Goal: Task Accomplishment & Management: Manage account settings

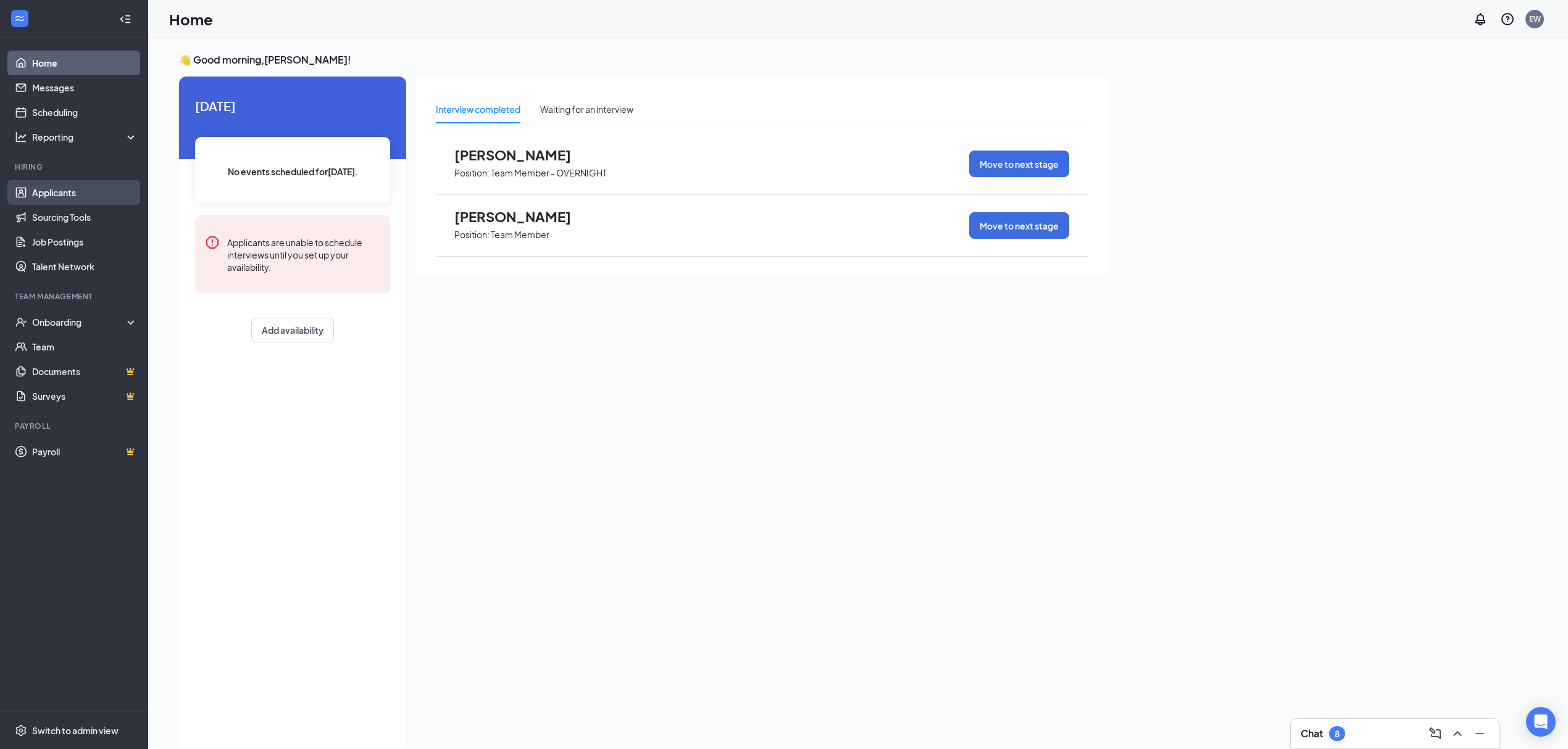
click at [45, 190] on link "Applicants" at bounding box center [85, 192] width 106 height 24
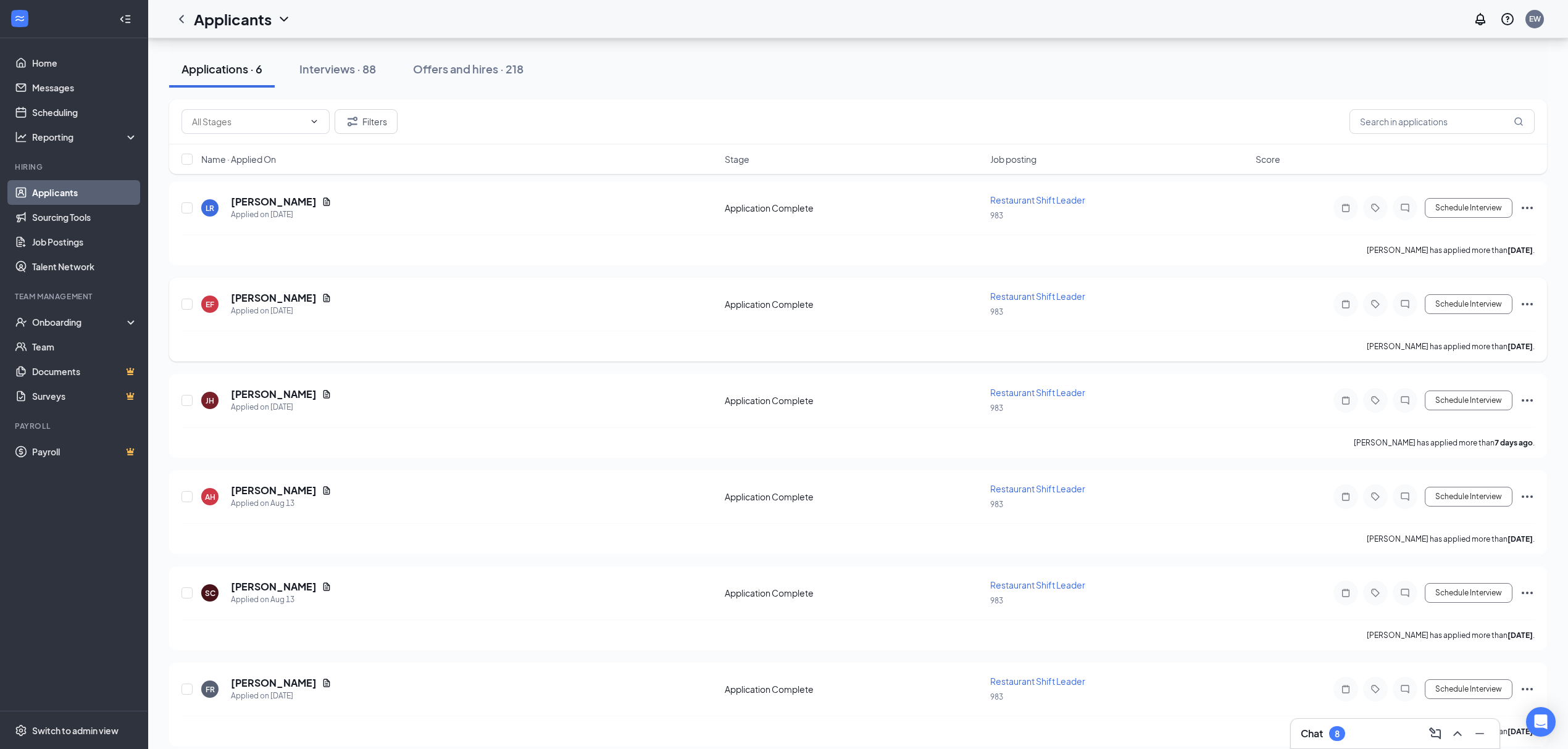
scroll to position [129, 0]
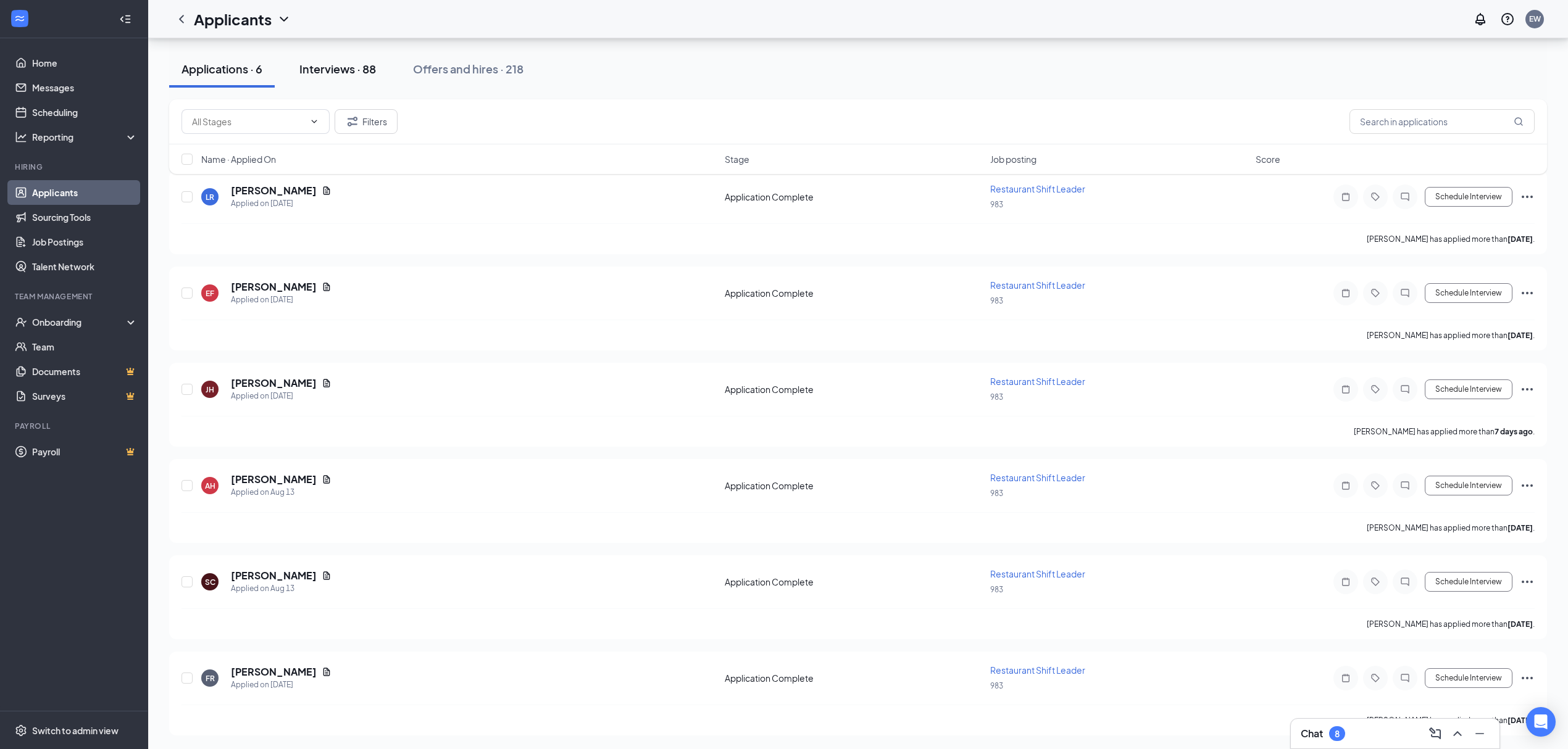
click at [359, 71] on div "Interviews · 88" at bounding box center [338, 68] width 77 height 15
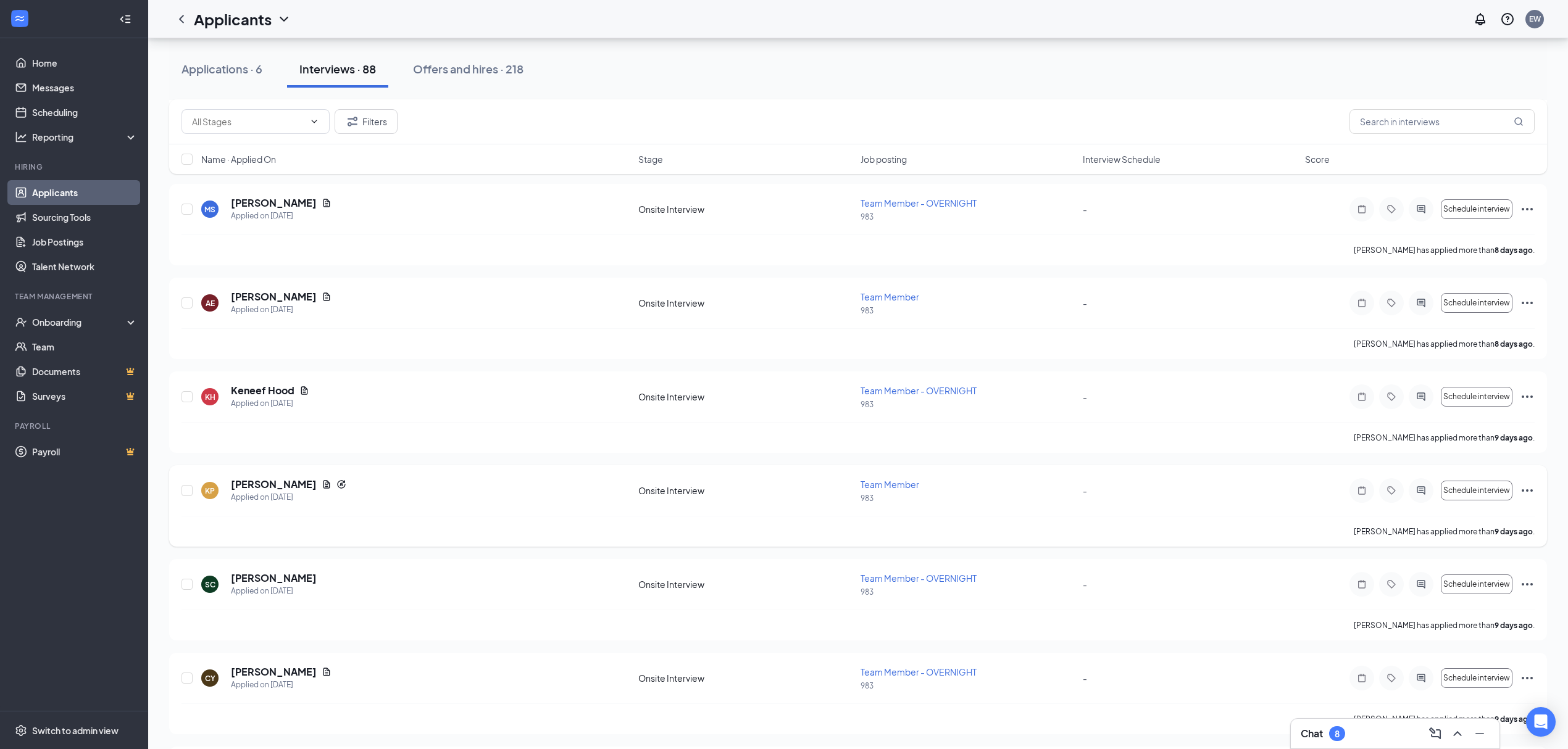
scroll to position [2550, 0]
click at [1475, 310] on span "Schedule interview" at bounding box center [1476, 306] width 66 height 8
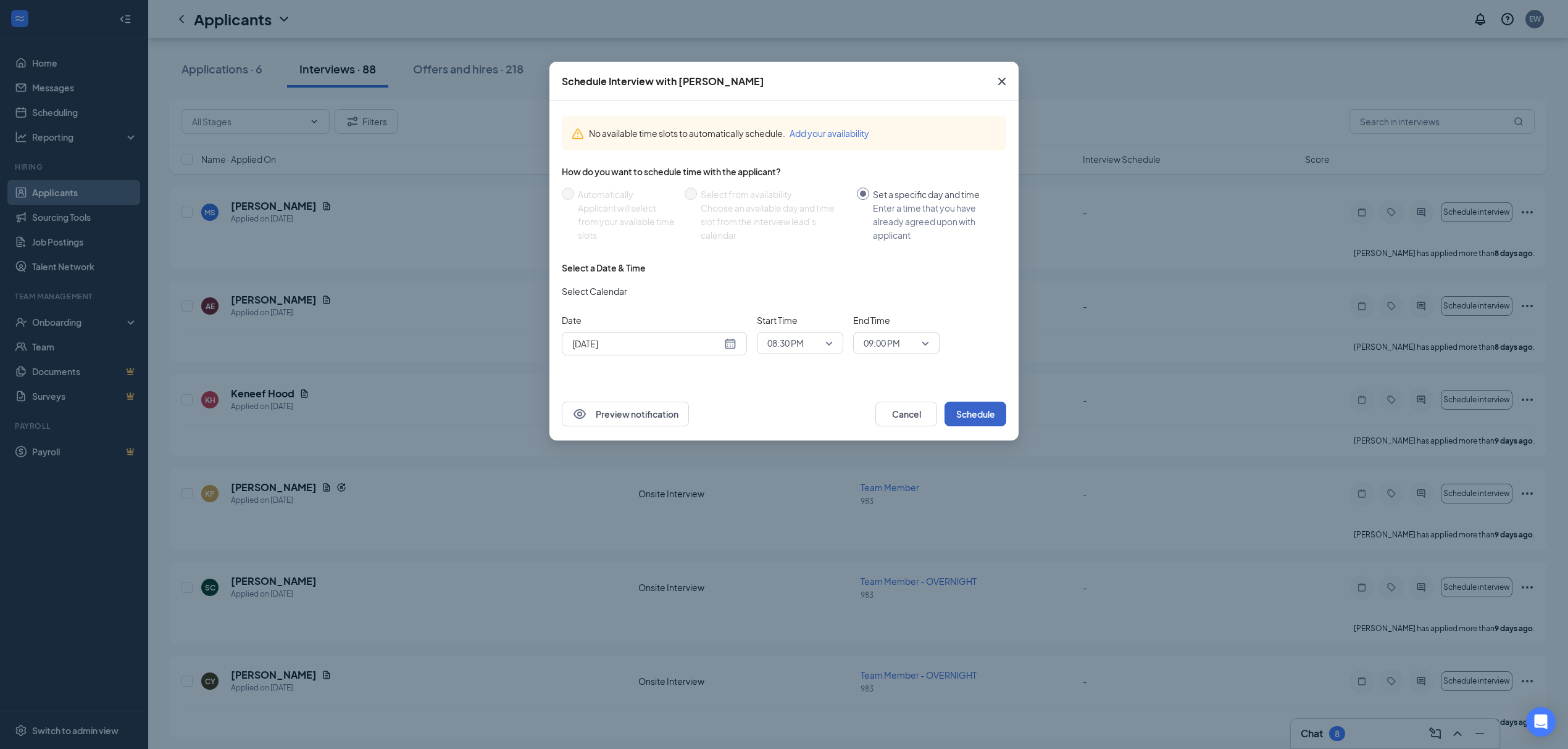
click at [972, 423] on button "Schedule" at bounding box center [975, 414] width 62 height 24
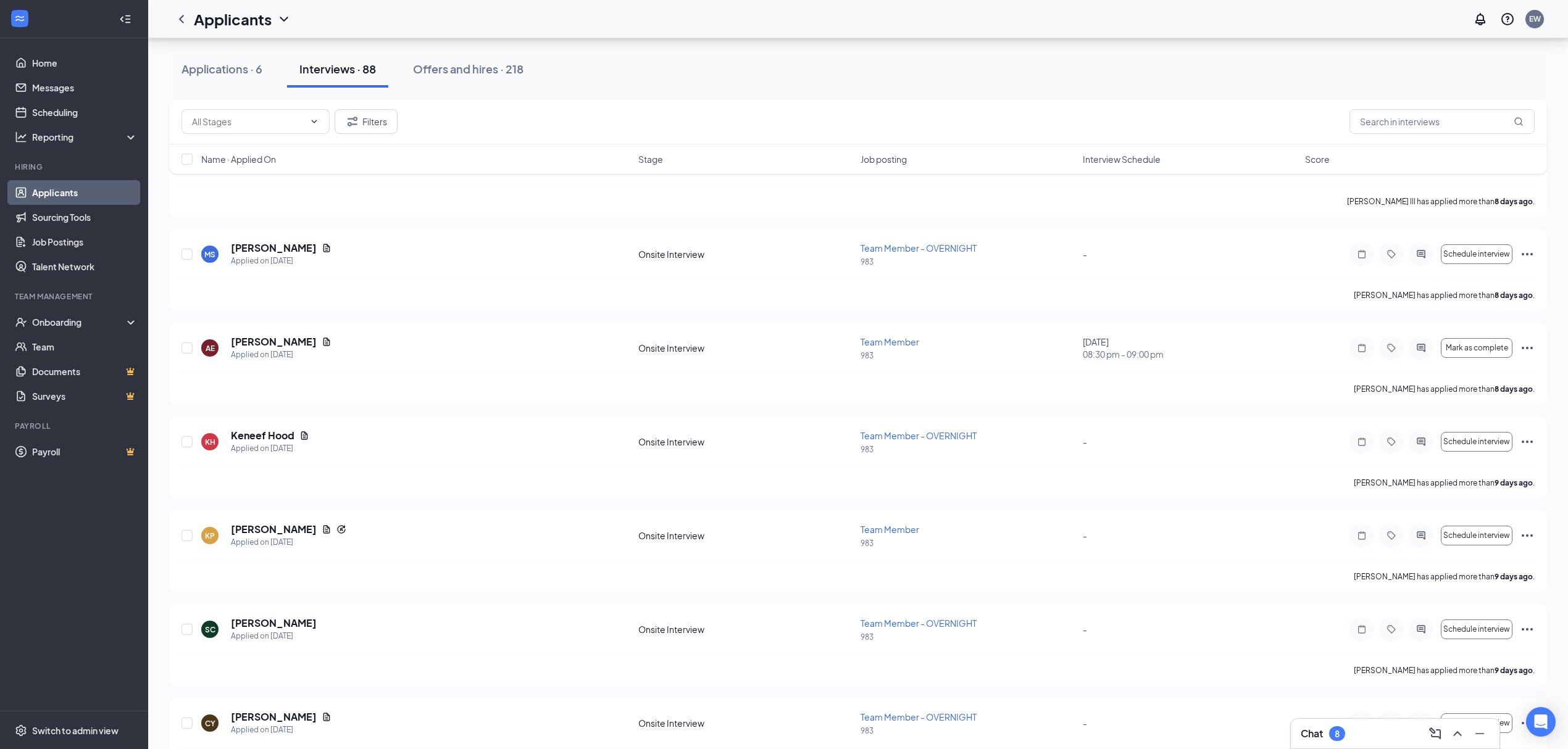
scroll to position [2468, 0]
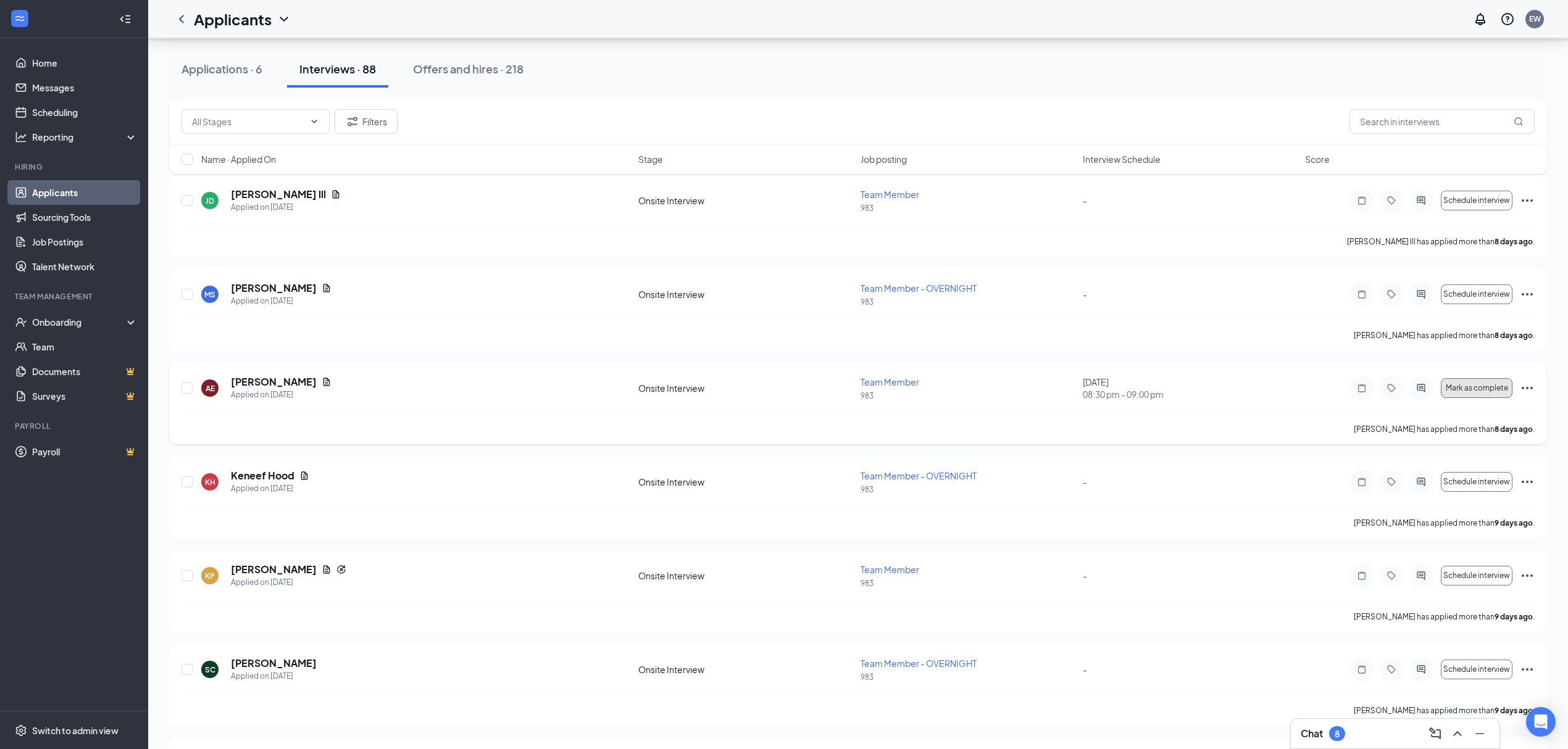
click at [1485, 393] on span "Mark as complete" at bounding box center [1476, 388] width 62 height 8
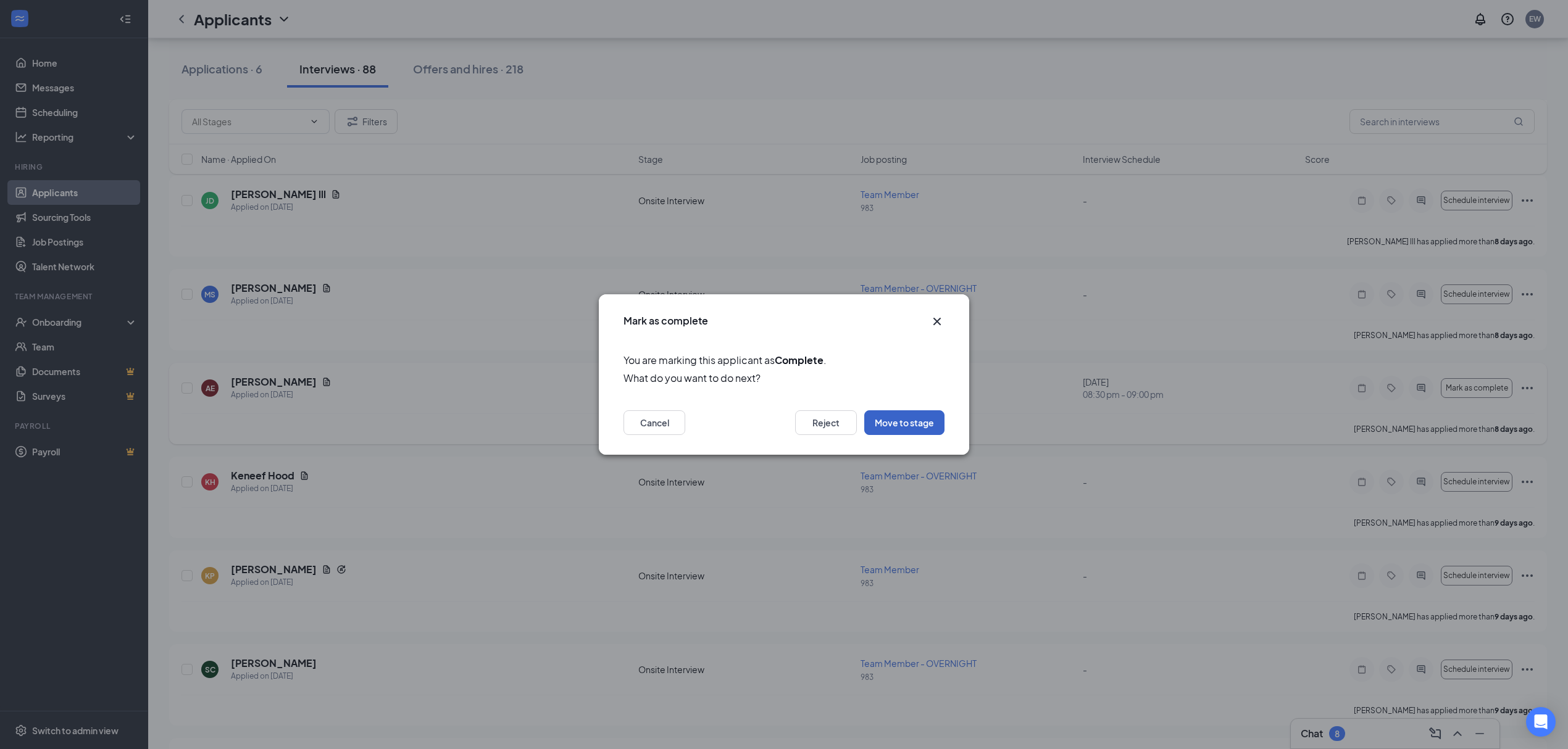
click at [942, 432] on button "Move to stage" at bounding box center [904, 422] width 80 height 24
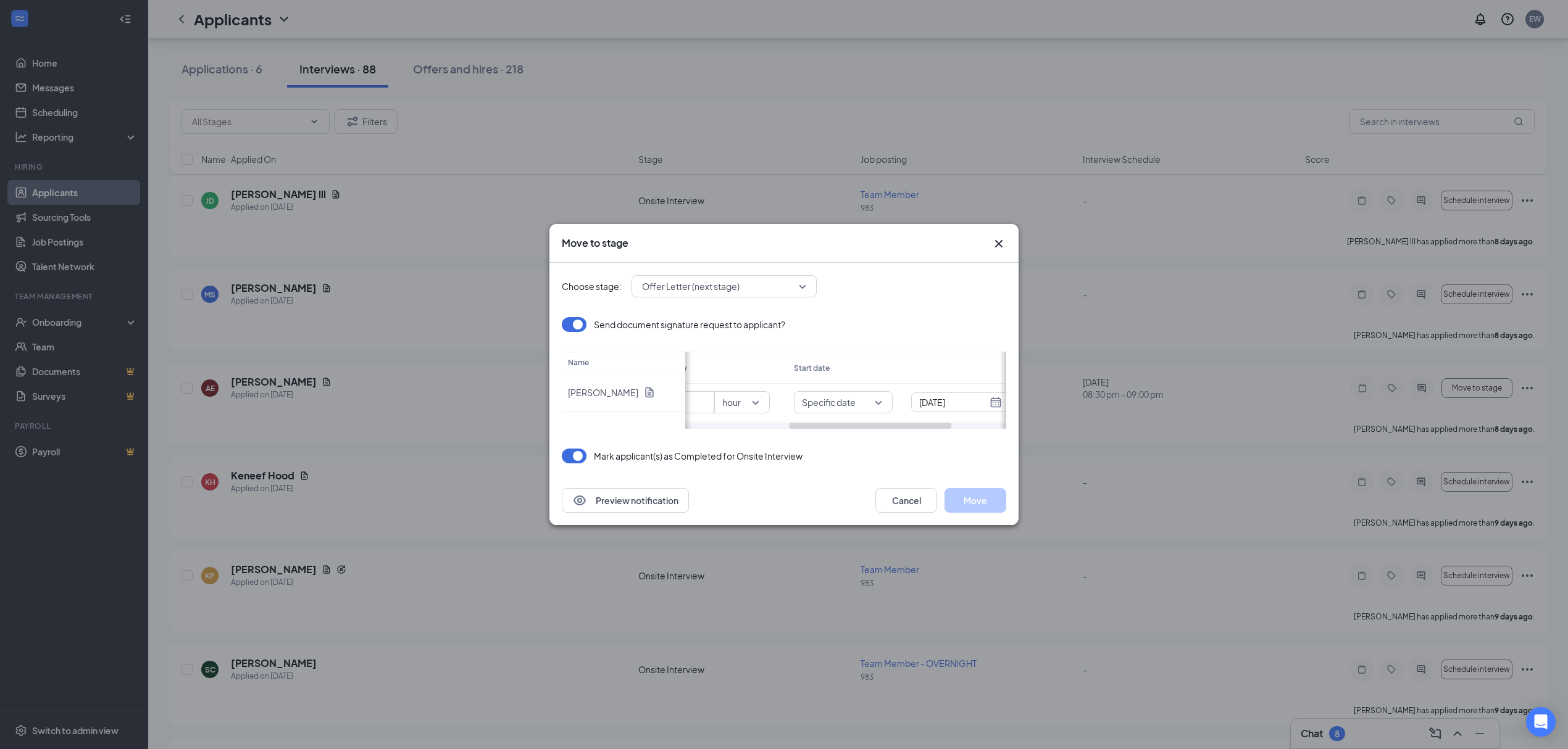
scroll to position [0, 315]
drag, startPoint x: 837, startPoint y: 423, endPoint x: 1031, endPoint y: 435, distance: 194.4
click at [1031, 435] on div "Move to stage Choose stage: Offer Letter (next stage) Send document signature r…" at bounding box center [784, 374] width 1568 height 749
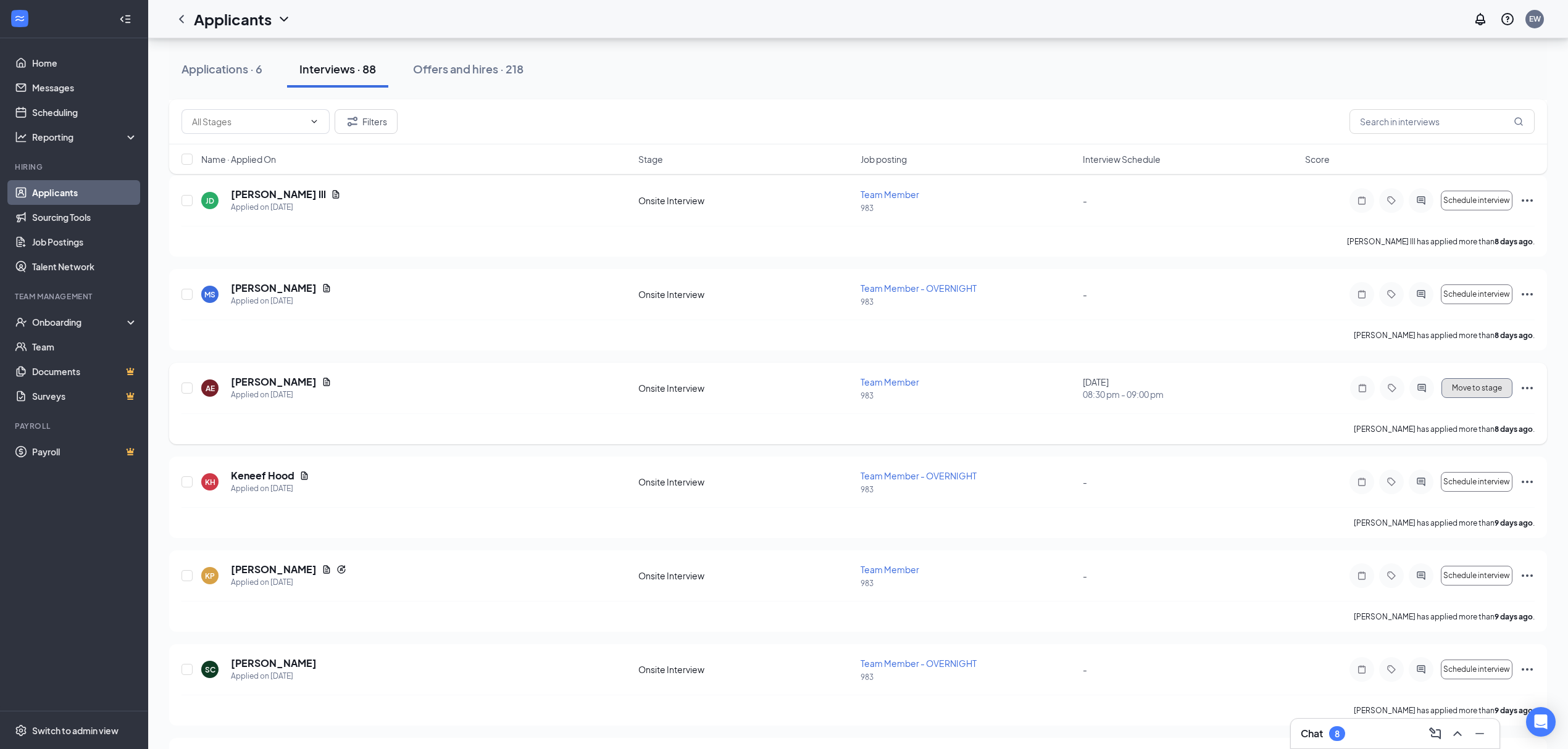
click at [1480, 391] on span "Move to stage" at bounding box center [1477, 388] width 50 height 8
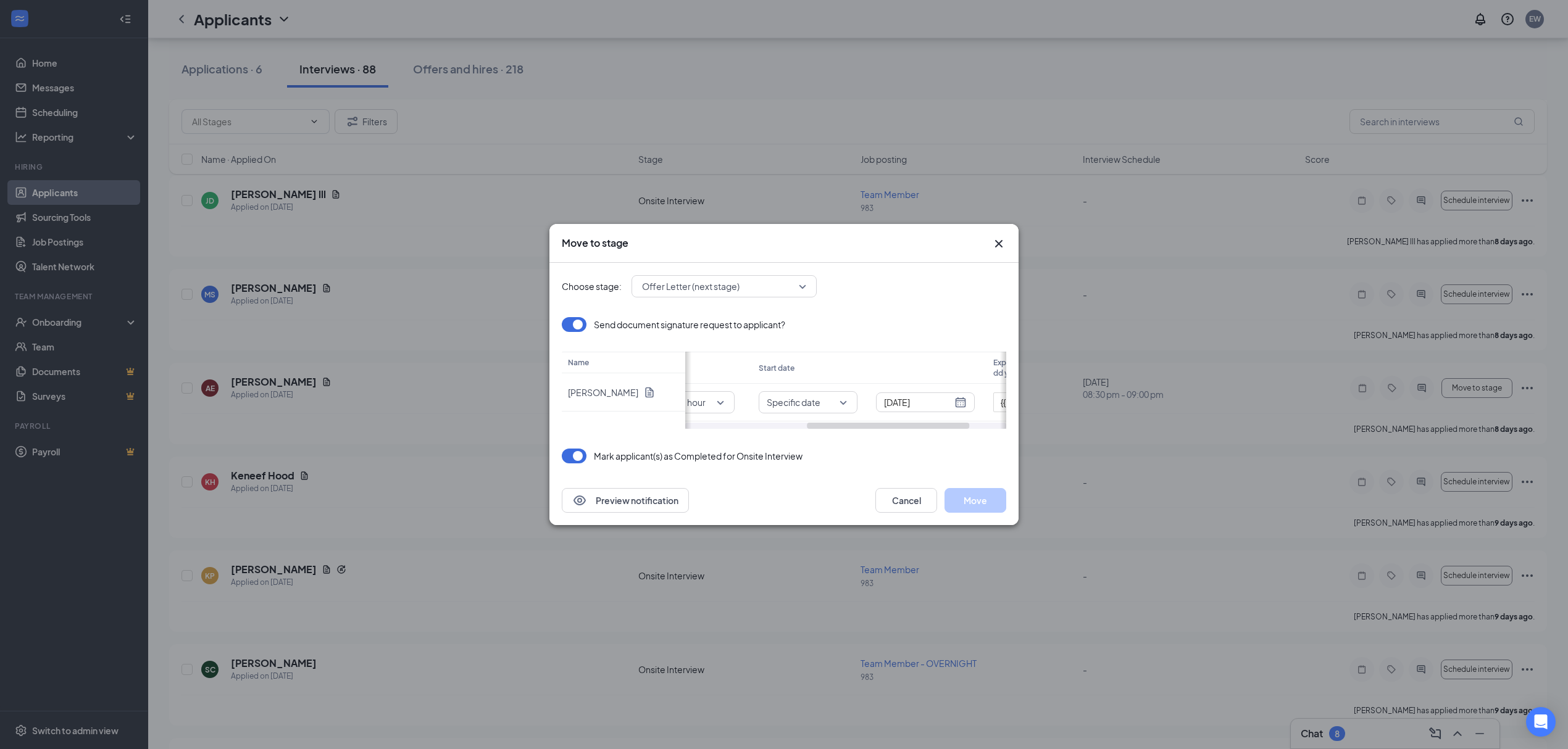
drag, startPoint x: 844, startPoint y: 425, endPoint x: 954, endPoint y: 430, distance: 110.1
click at [954, 430] on div "Choose stage: Offer Letter (next stage) Send document signature request to appl…" at bounding box center [784, 369] width 445 height 213
click at [836, 401] on span "Specific date" at bounding box center [805, 402] width 82 height 13
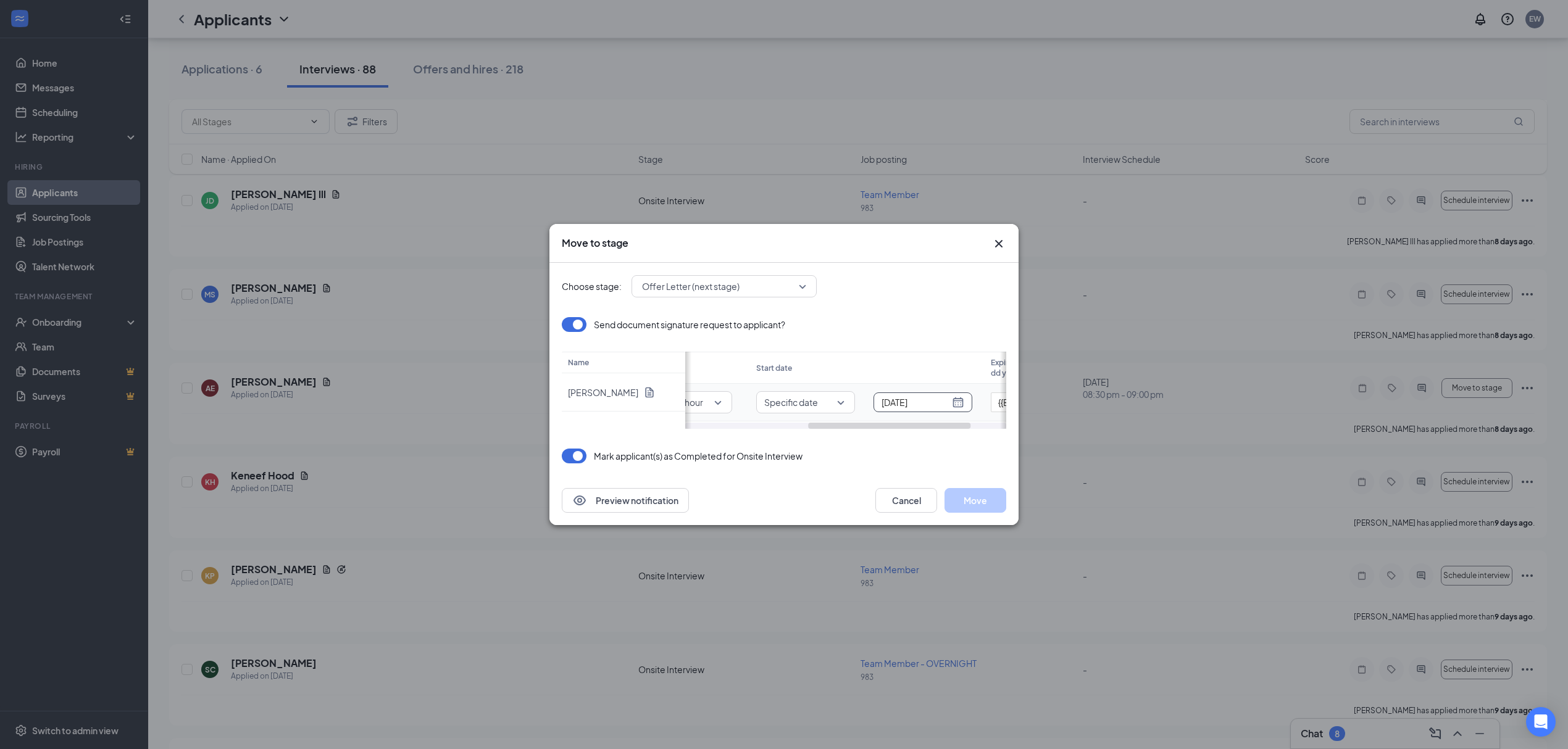
click at [956, 405] on div "[DATE]" at bounding box center [923, 402] width 82 height 13
click at [882, 439] on link "[DATE]" at bounding box center [884, 440] width 26 height 11
click at [907, 403] on input "[DATE]" at bounding box center [915, 402] width 68 height 13
type input "[DATE]"
click at [925, 395] on div "29" at bounding box center [928, 395] width 15 height 15
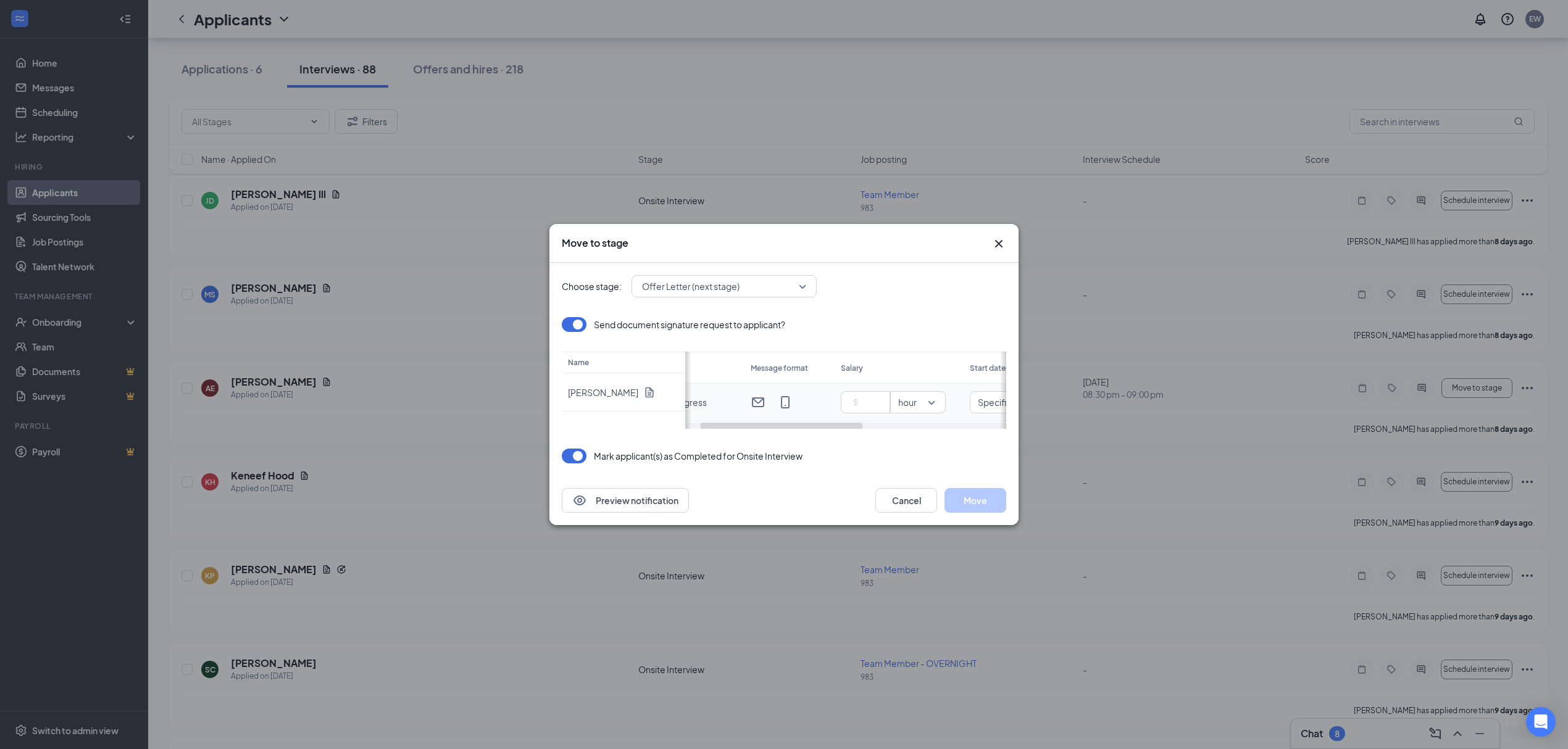
scroll to position [0, 0]
drag, startPoint x: 896, startPoint y: 426, endPoint x: 705, endPoint y: 407, distance: 191.9
click at [736, 405] on div "Status Message format Salary Start date Expires [DATE] Month dd yyyy in progres…" at bounding box center [845, 390] width 321 height 77
click at [885, 405] on input at bounding box center [898, 402] width 43 height 18
type input "13.5"
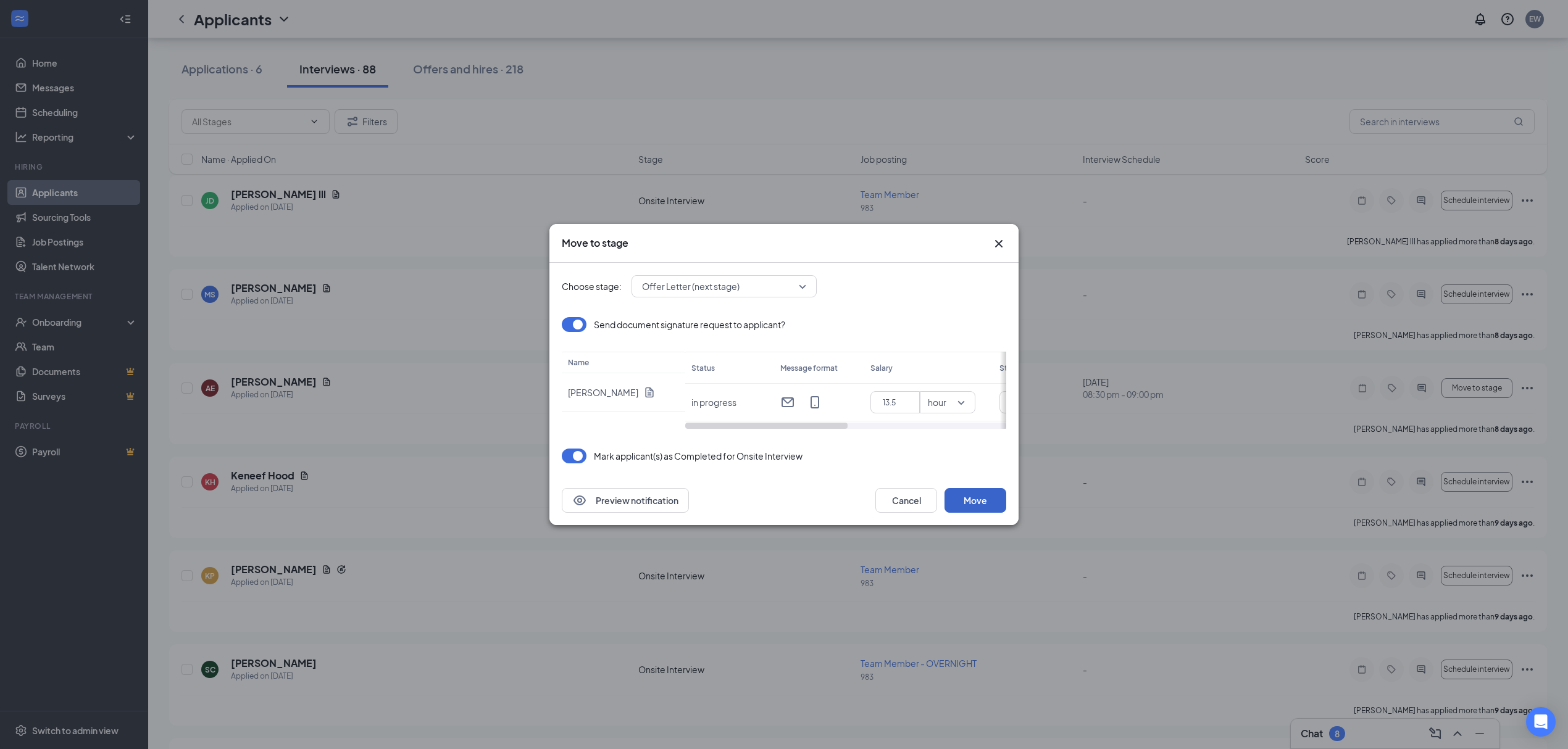
click at [981, 504] on button "Move" at bounding box center [975, 500] width 62 height 24
